Goal: Find contact information: Find contact information

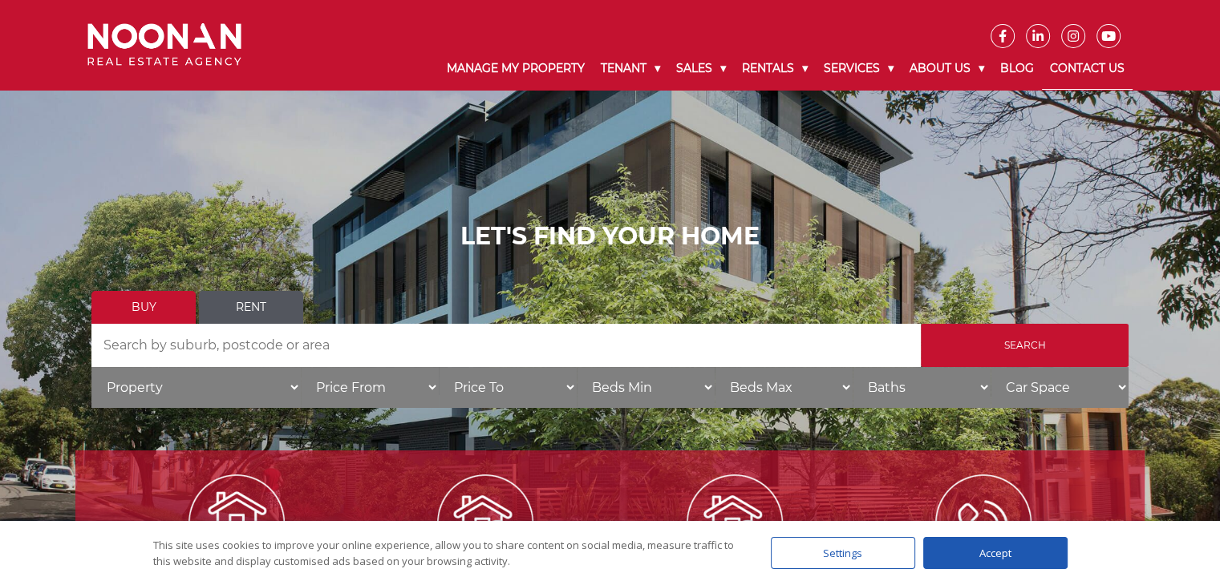
click at [1060, 66] on link "Contact Us" at bounding box center [1087, 69] width 91 height 42
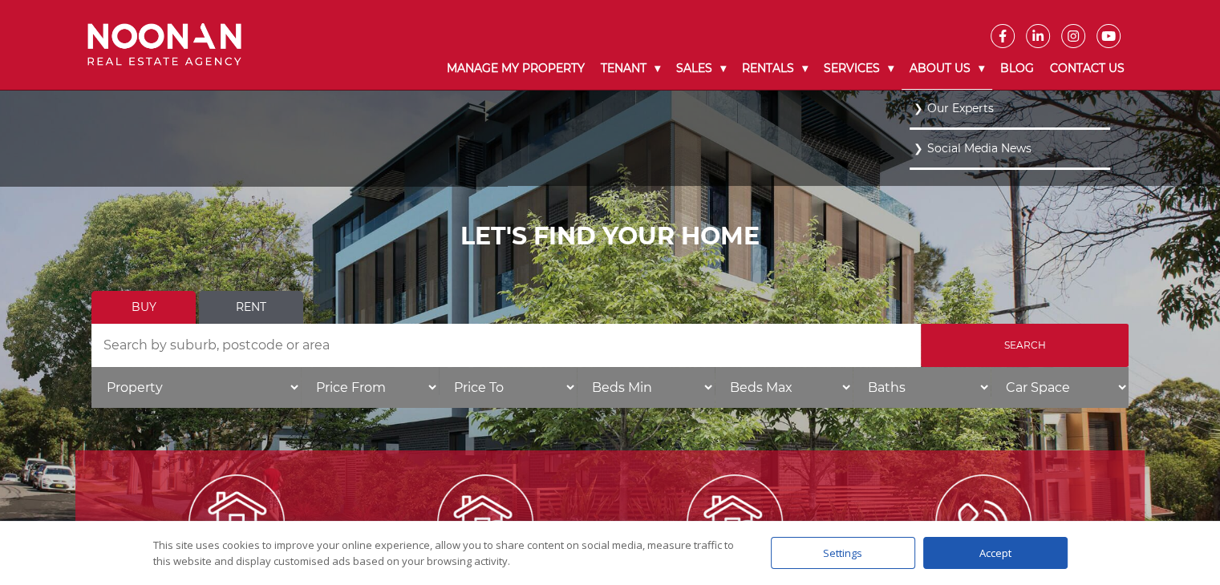
click at [966, 71] on link "About Us" at bounding box center [946, 69] width 91 height 42
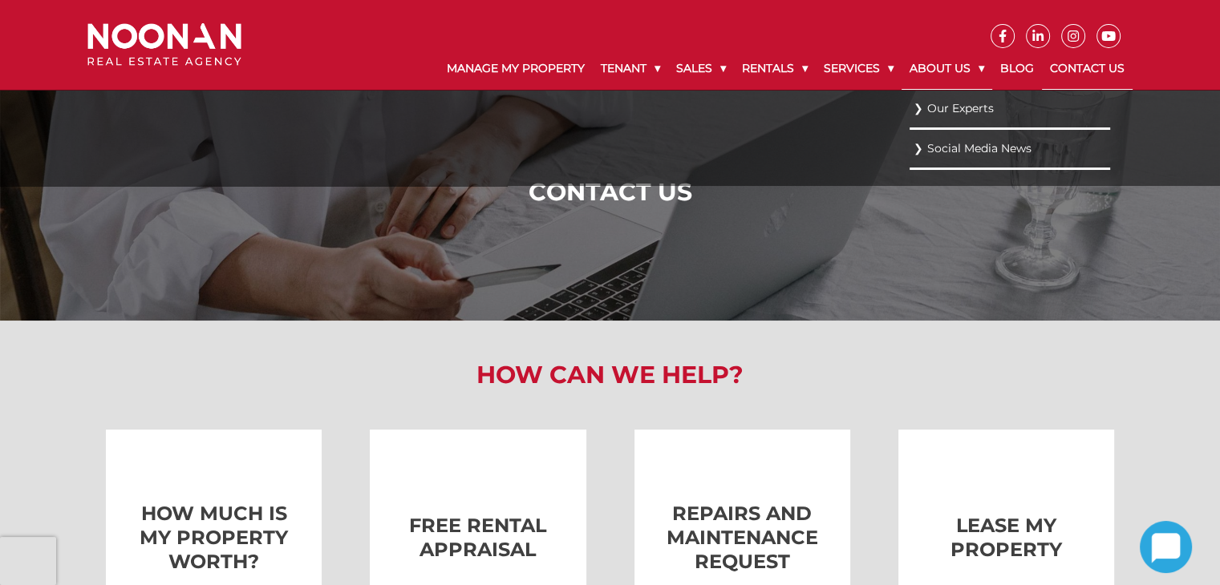
click at [943, 71] on link "About Us" at bounding box center [946, 69] width 91 height 42
click at [942, 104] on link "Our Experts" at bounding box center [1009, 109] width 192 height 22
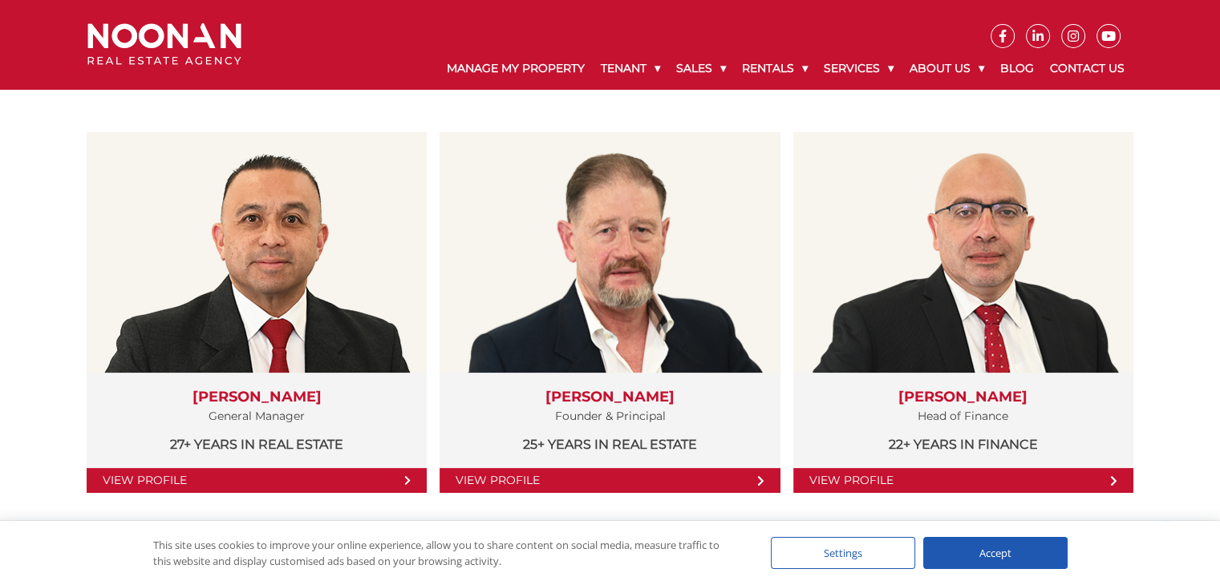
scroll to position [160, 0]
